Goal: Task Accomplishment & Management: Complete application form

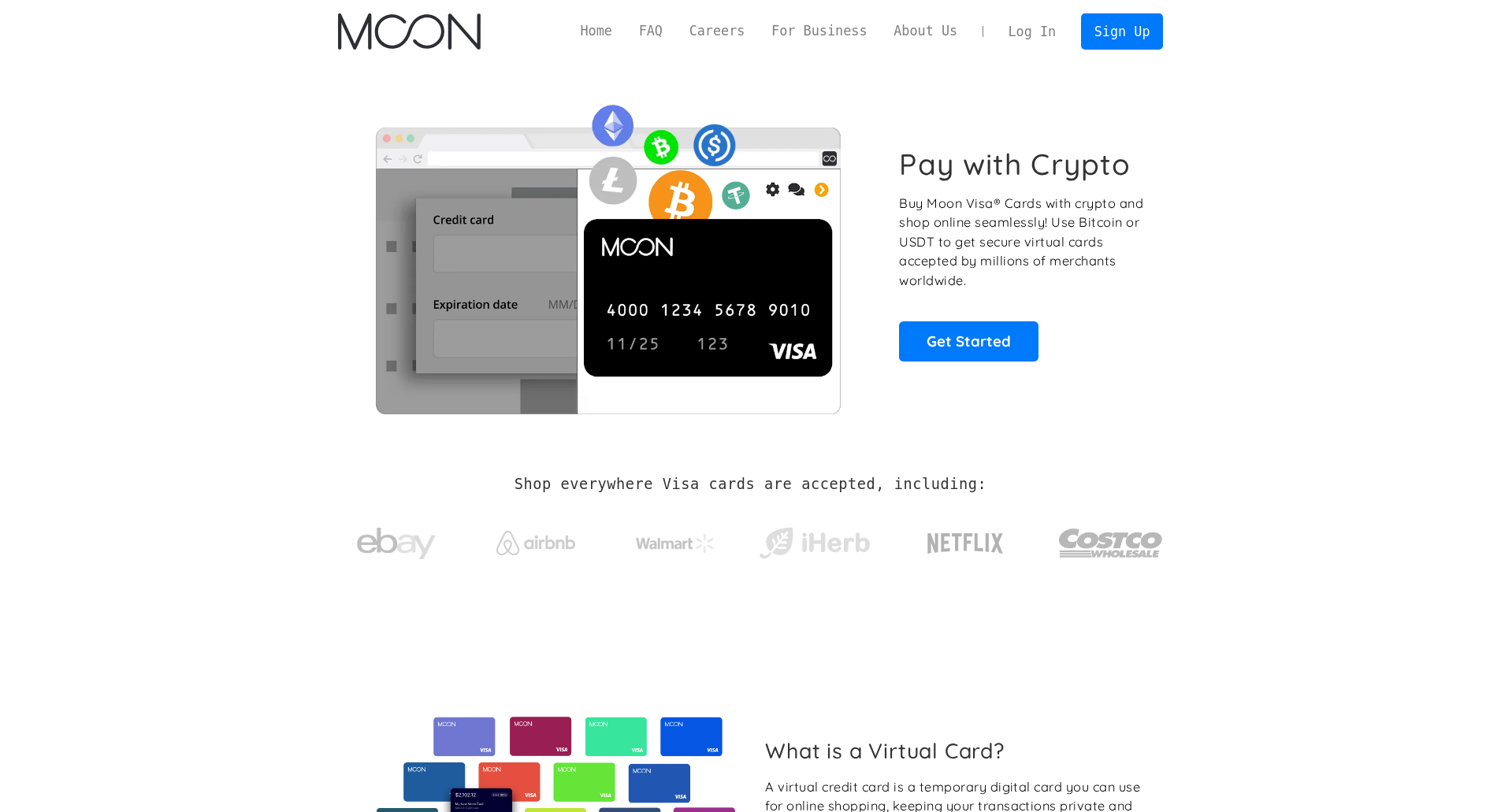
click at [1042, 35] on link "Log In" at bounding box center [1032, 32] width 74 height 35
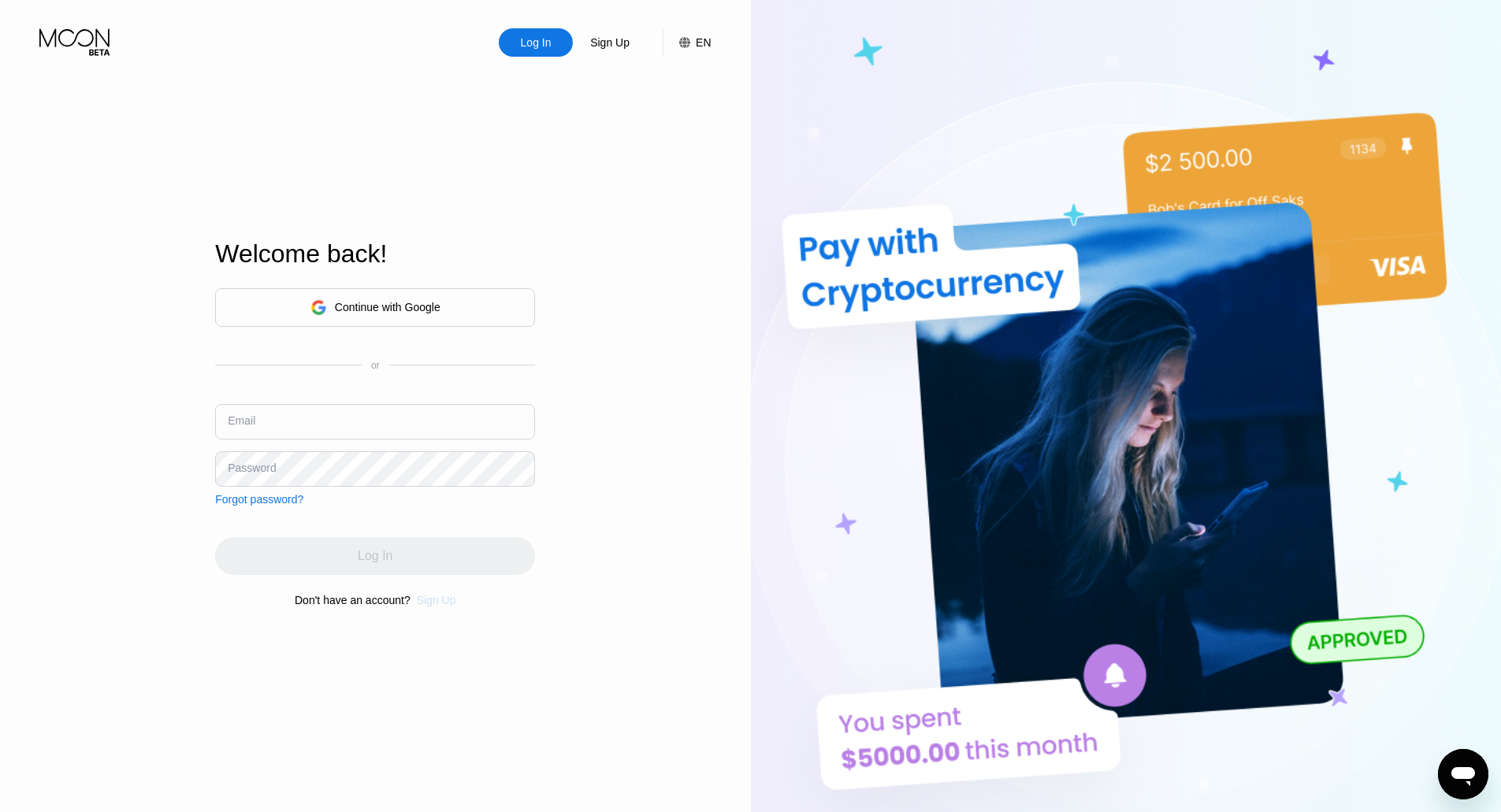
click at [441, 606] on div "Sign Up" at bounding box center [436, 600] width 39 height 12
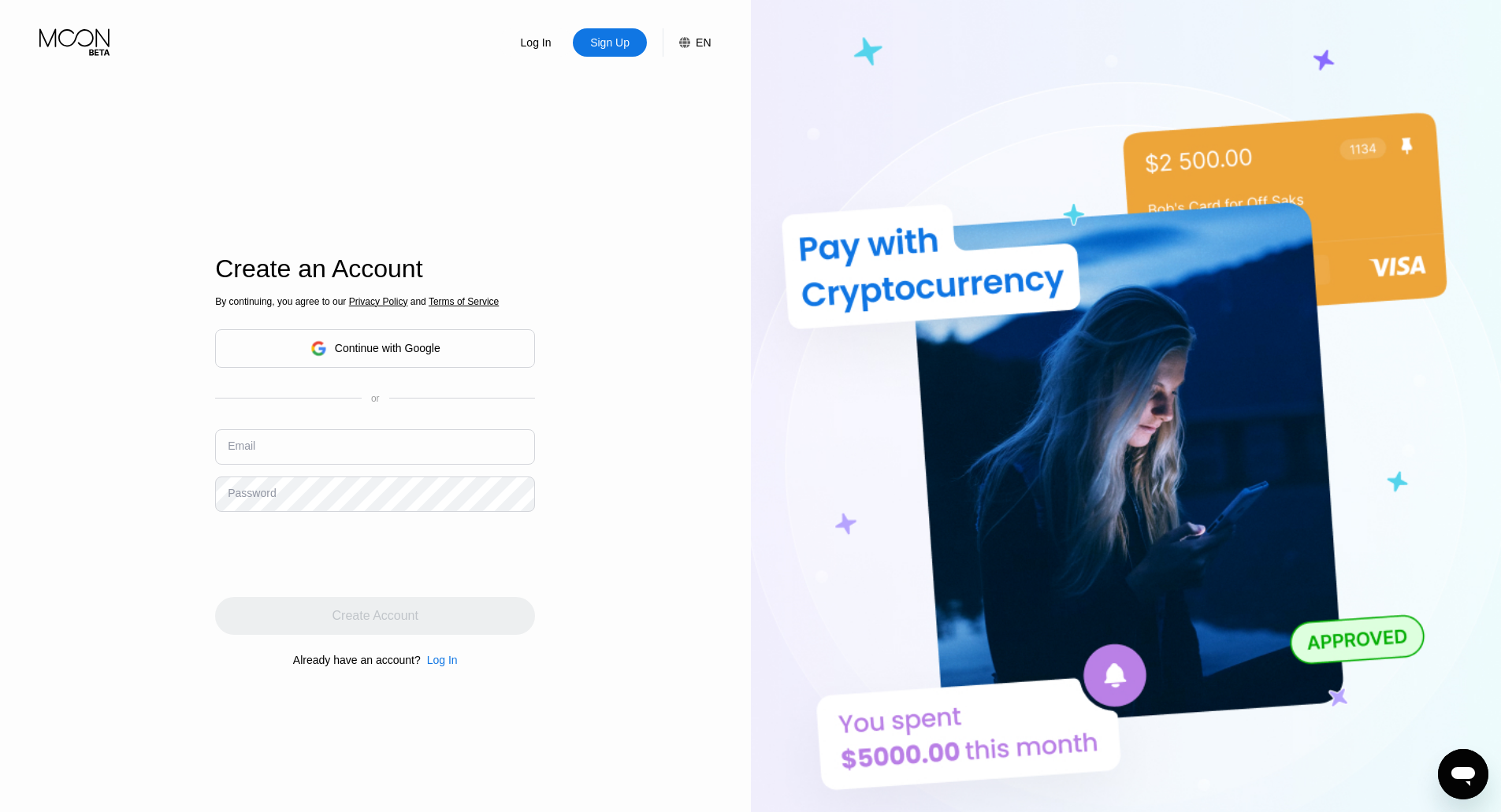
drag, startPoint x: 310, startPoint y: 464, endPoint x: 313, endPoint y: 449, distance: 15.3
click at [310, 463] on input "text" at bounding box center [374, 447] width 320 height 35
click at [314, 449] on input "text" at bounding box center [374, 447] width 320 height 35
click at [389, 429] on div "By continuing, you agree to our Privacy Policy and Terms of Service Continue wi…" at bounding box center [374, 481] width 320 height 378
click at [392, 445] on input "text" at bounding box center [374, 447] width 320 height 35
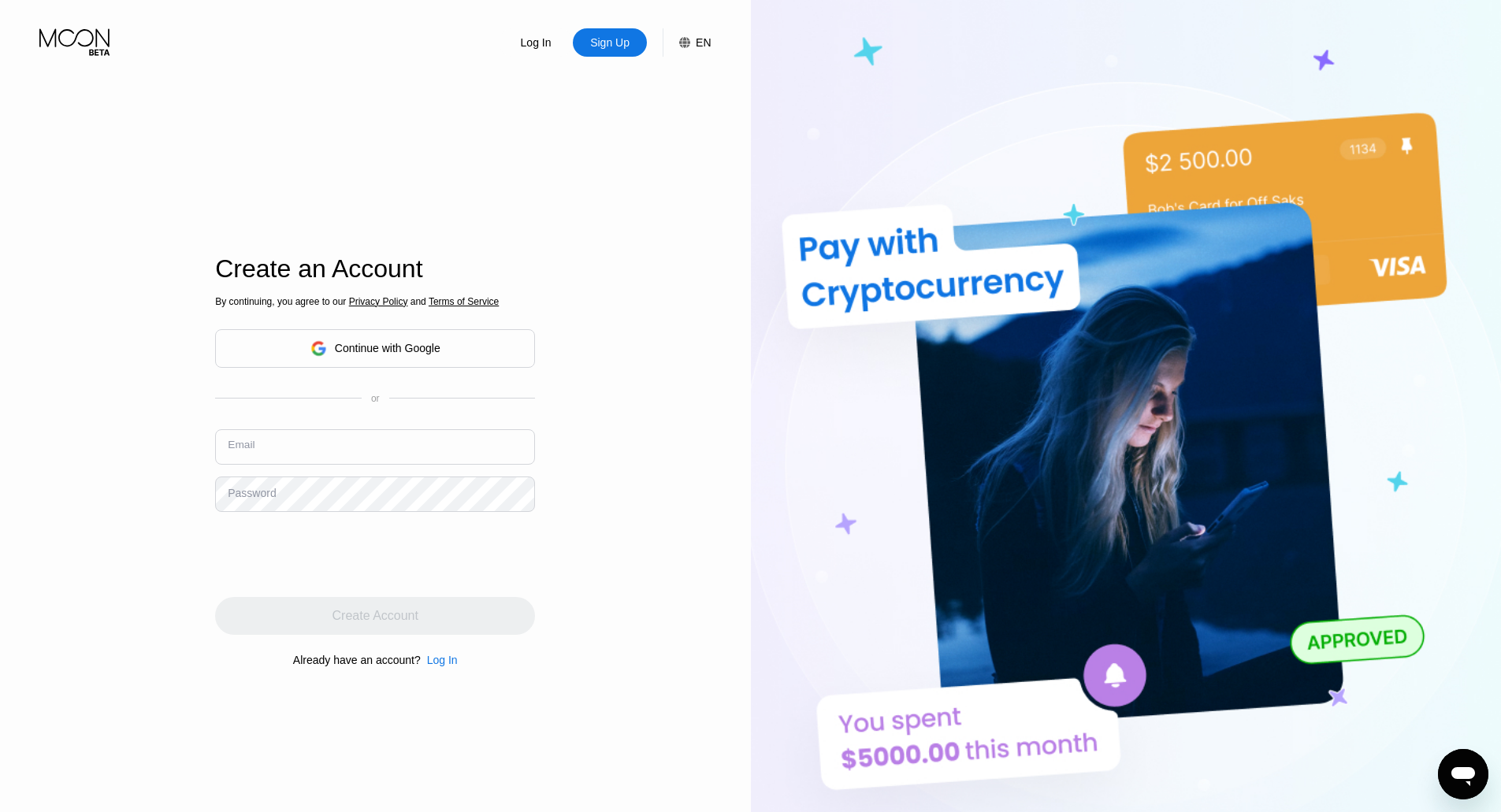
click at [392, 445] on input "text" at bounding box center [374, 447] width 320 height 35
paste input "alexisparkera884@outlook.com"
type input "alexisparkera884@outlook.com"
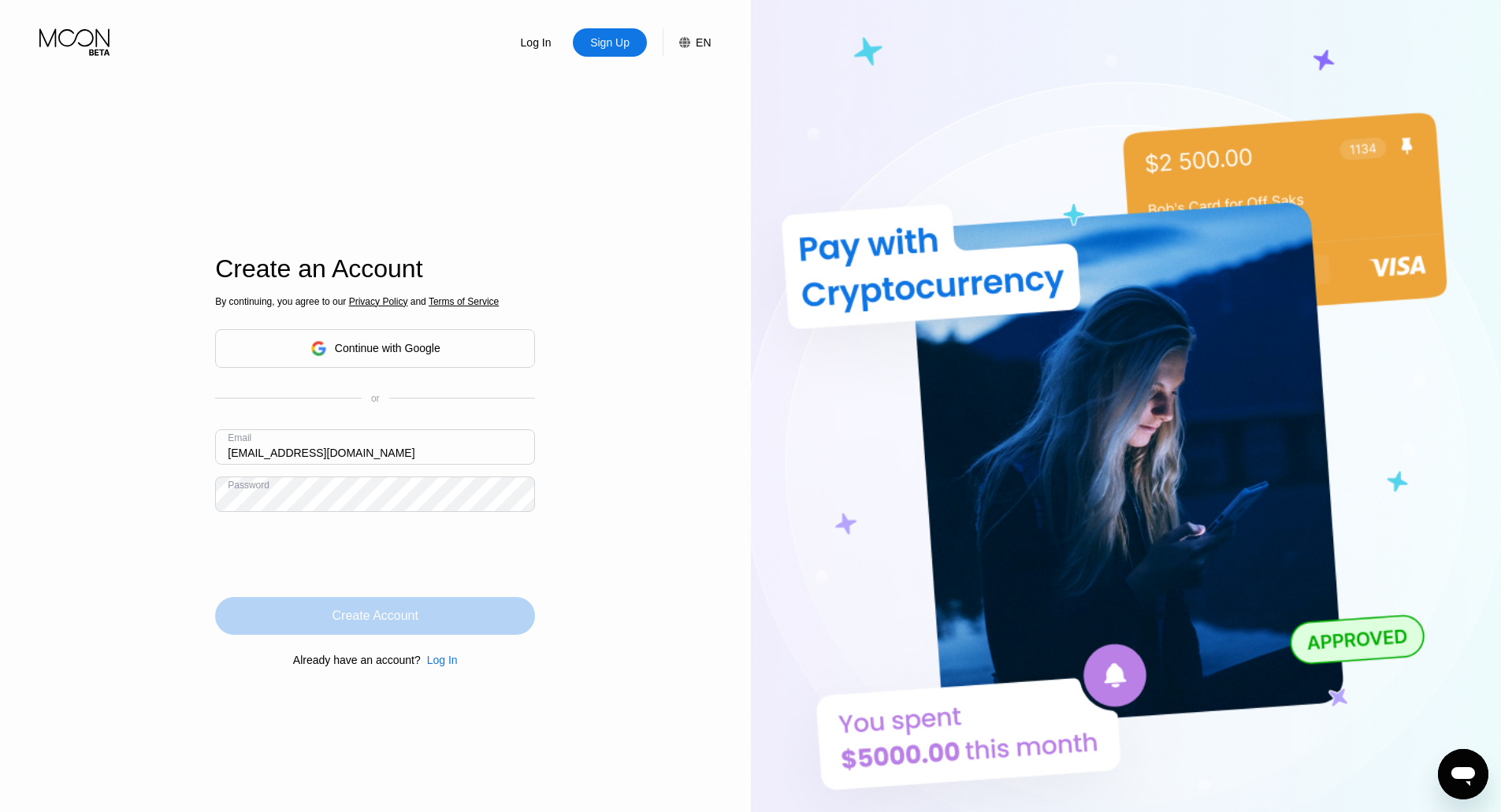
click at [407, 618] on div "Create Account" at bounding box center [375, 616] width 86 height 16
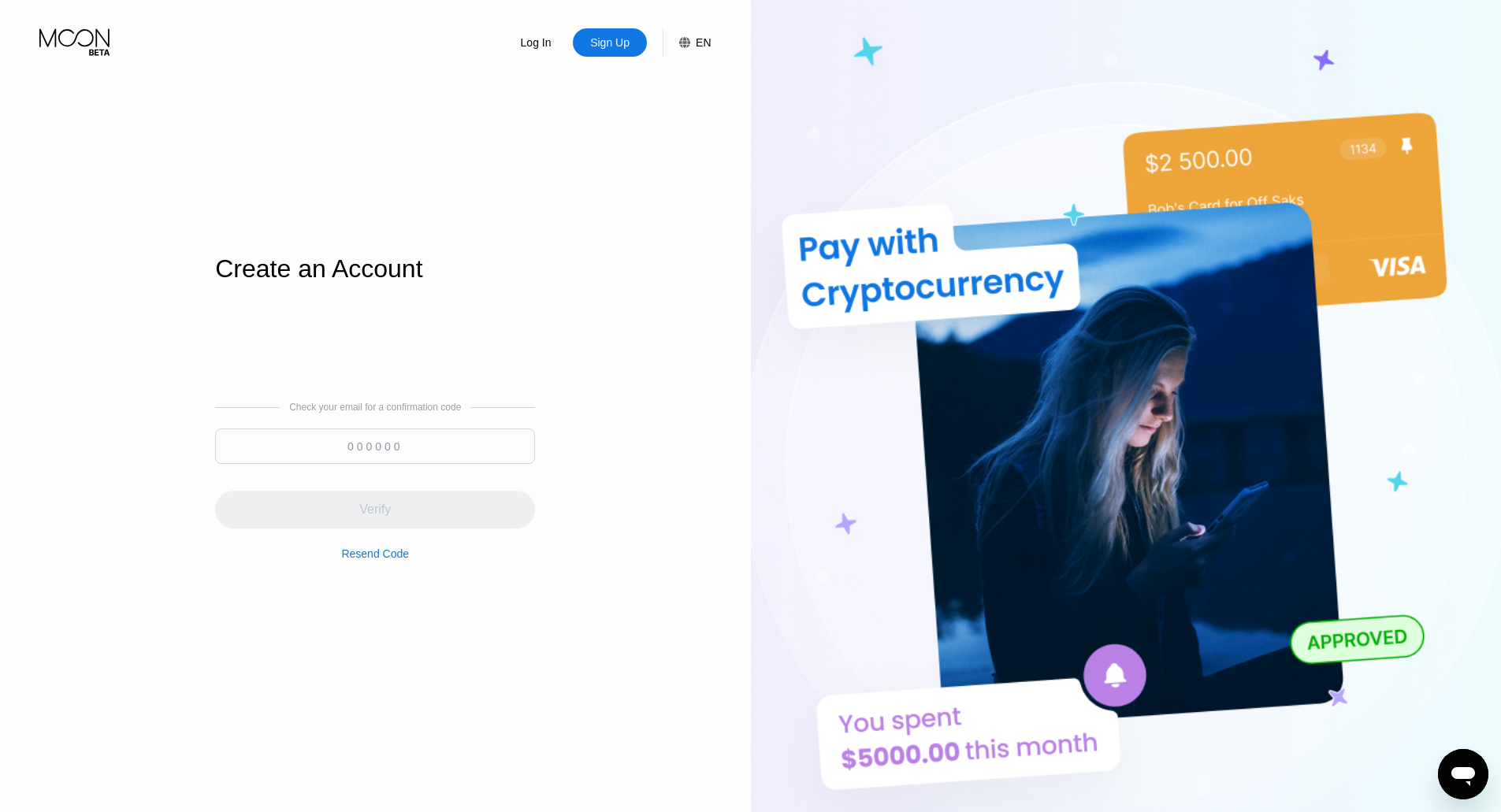
click at [393, 443] on input at bounding box center [374, 446] width 320 height 35
